Goal: Navigation & Orientation: Go to known website

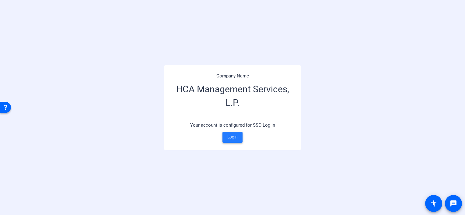
click at [237, 135] on span "Login" at bounding box center [232, 137] width 10 height 6
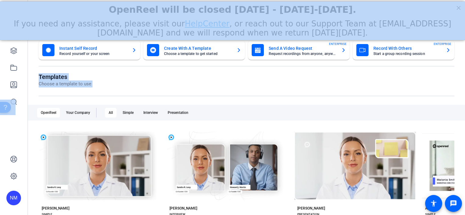
drag, startPoint x: 297, startPoint y: 70, endPoint x: 281, endPoint y: 19, distance: 52.8
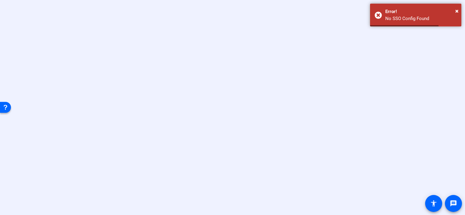
drag, startPoint x: 425, startPoint y: 13, endPoint x: 391, endPoint y: 64, distance: 61.9
click at [391, 64] on body "message accessibility × Error! No SSO Config Found" at bounding box center [232, 107] width 465 height 215
drag, startPoint x: 391, startPoint y: 64, endPoint x: 411, endPoint y: 109, distance: 48.7
click at [411, 109] on div at bounding box center [232, 107] width 465 height 215
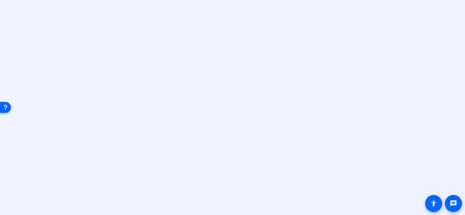
click at [425, 144] on div at bounding box center [232, 107] width 465 height 215
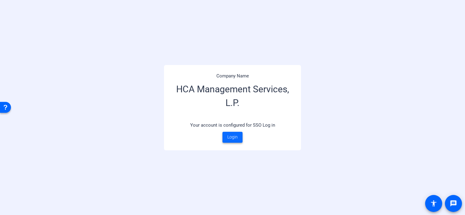
click at [231, 142] on span at bounding box center [232, 137] width 20 height 15
click at [232, 140] on span "Login" at bounding box center [232, 137] width 10 height 6
